Goal: Transaction & Acquisition: Purchase product/service

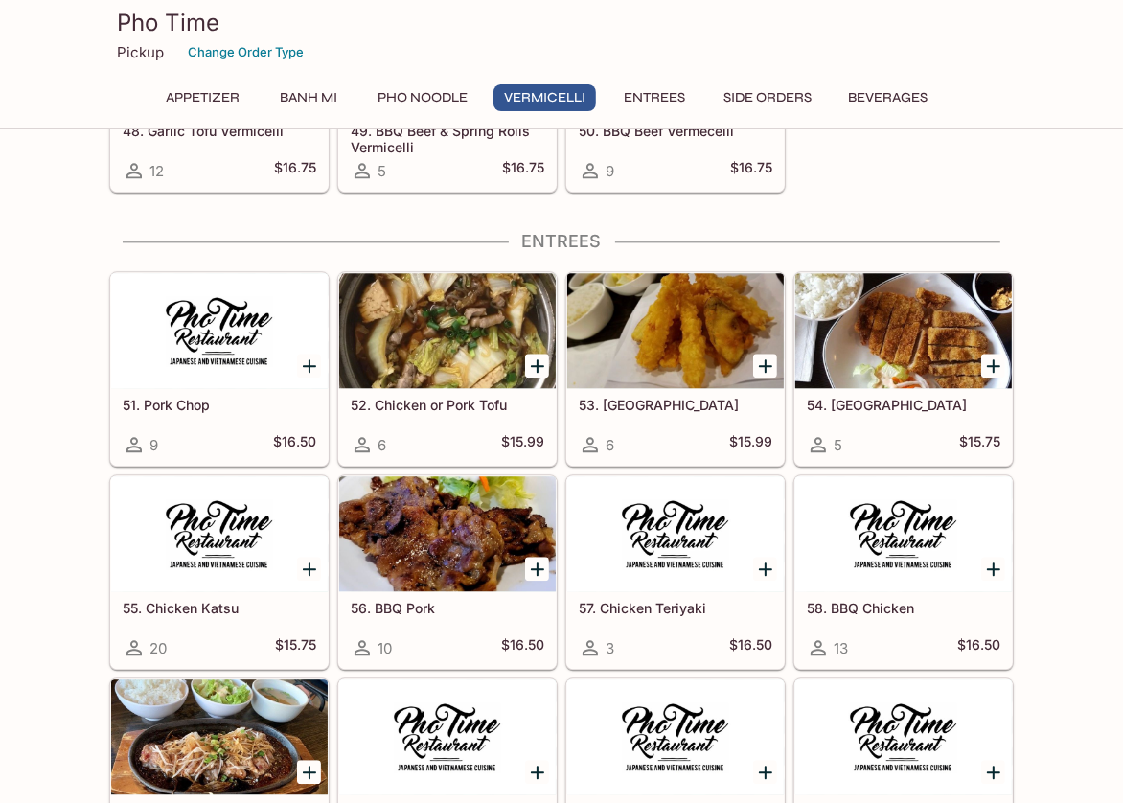
scroll to position [3258, 0]
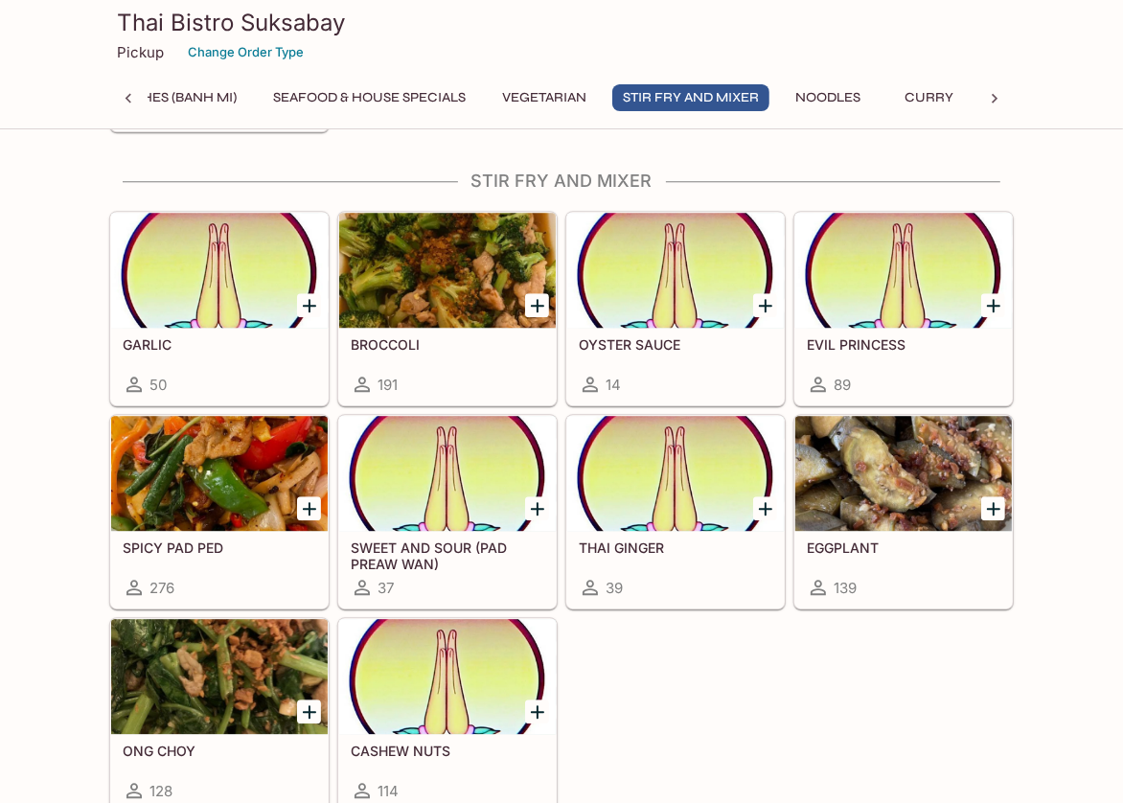
scroll to position [3543, 0]
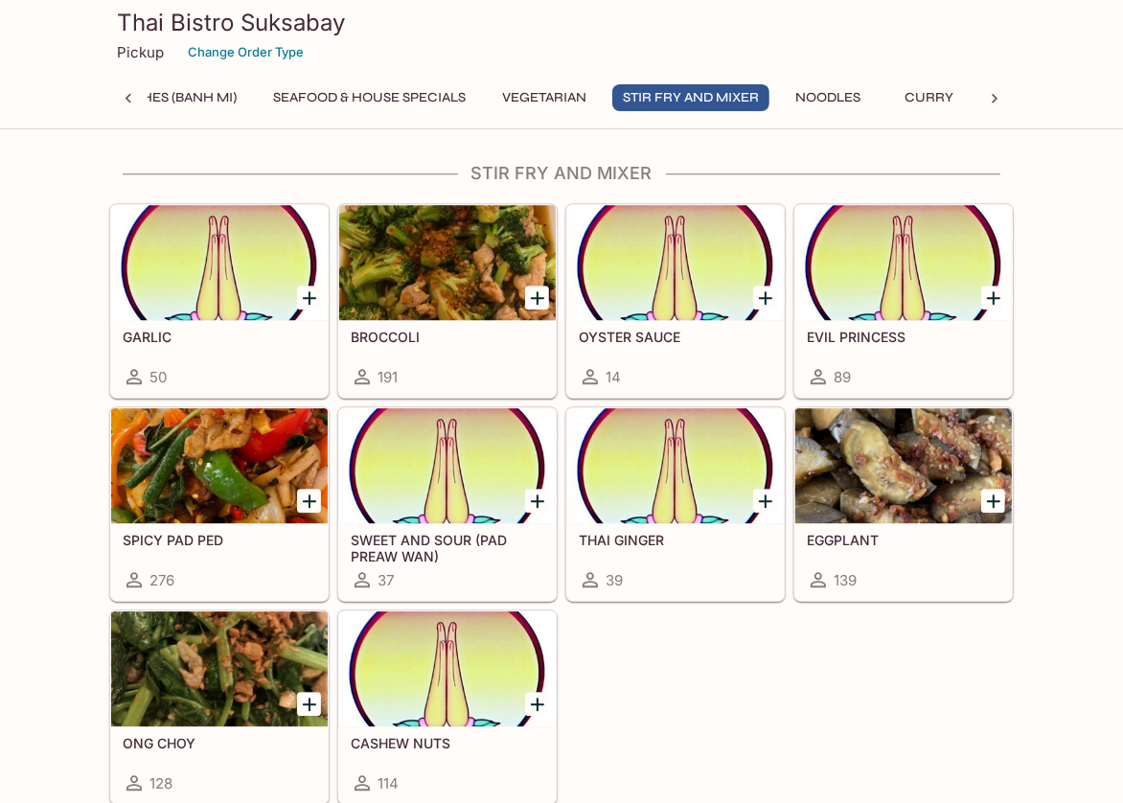
click at [863, 33] on h3 "Thai Bistro Suksabay" at bounding box center [562, 23] width 890 height 30
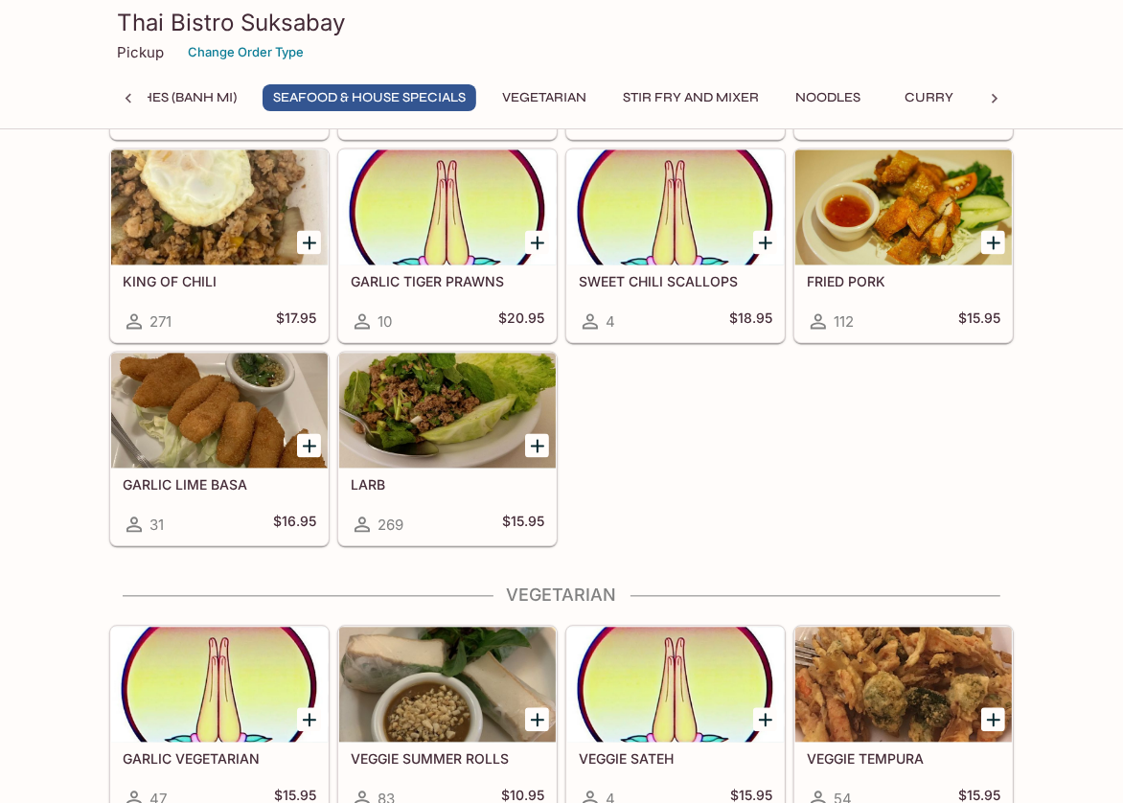
scroll to position [2615, 0]
